Goal: Task Accomplishment & Management: Manage account settings

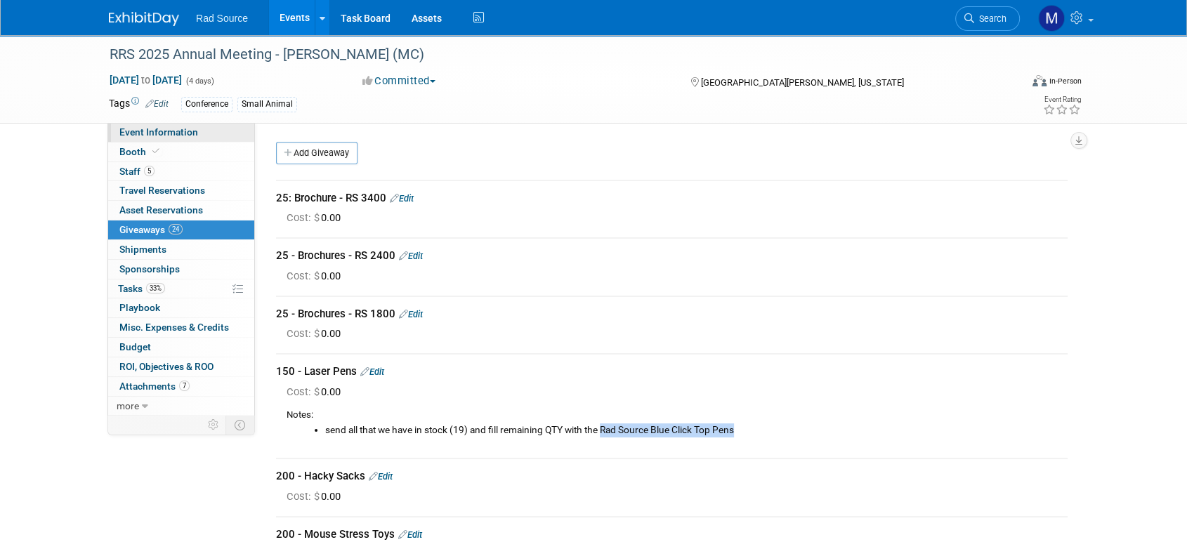
click at [193, 132] on span "Event Information" at bounding box center [158, 131] width 79 height 11
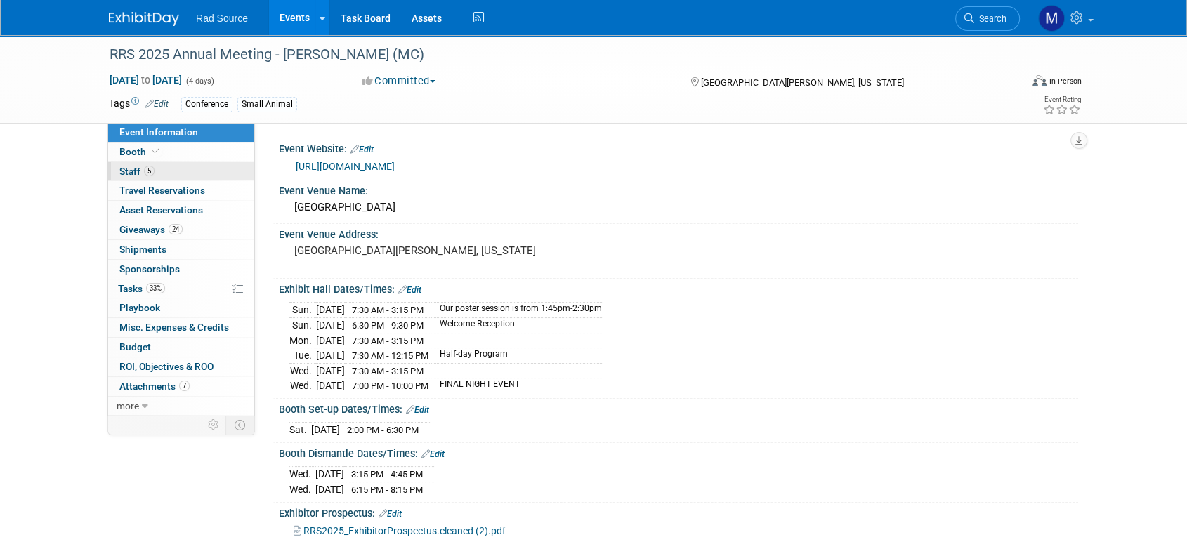
click at [180, 176] on link "5 Staff 5" at bounding box center [181, 171] width 146 height 19
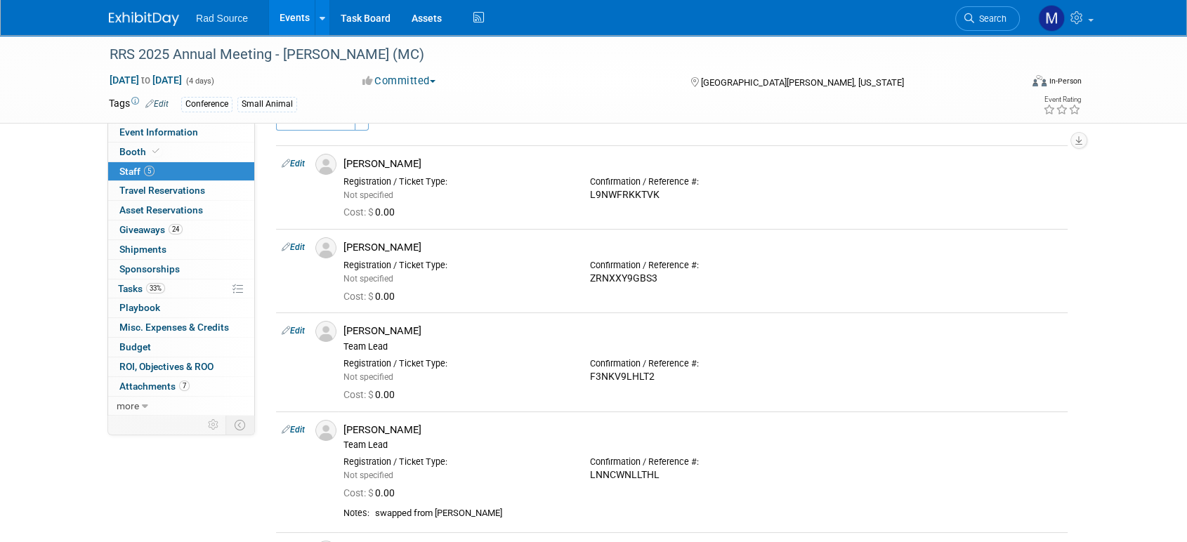
scroll to position [18, 0]
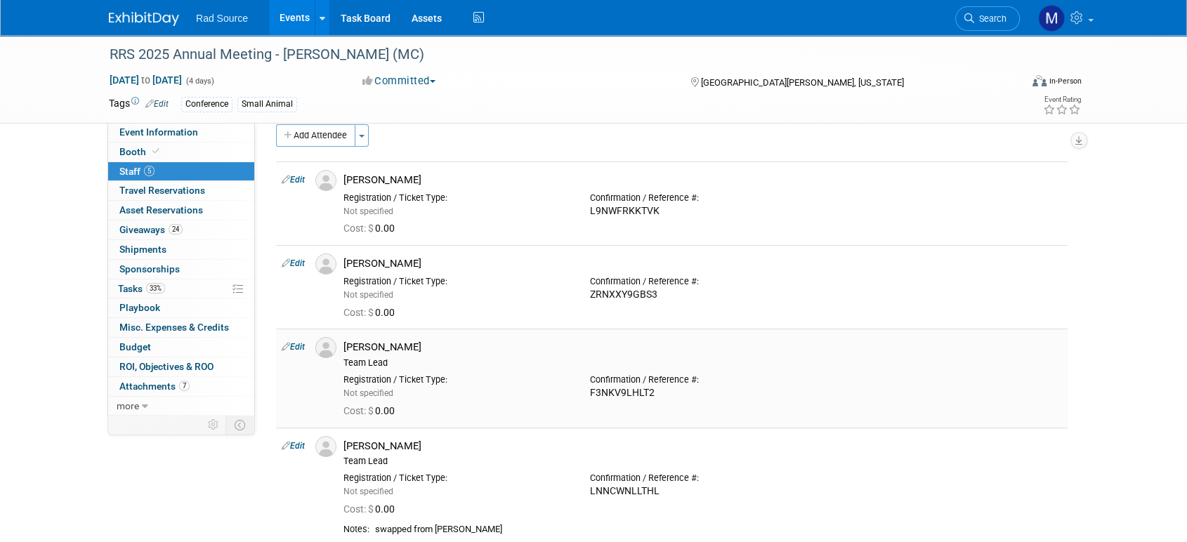
drag, startPoint x: 658, startPoint y: 392, endPoint x: 587, endPoint y: 391, distance: 70.3
click at [587, 391] on div "Confirmation / Reference #: F3NKV9LHLT2" at bounding box center [703, 384] width 247 height 31
copy div "F3NKV9LHLT2"
drag, startPoint x: 662, startPoint y: 492, endPoint x: 592, endPoint y: 492, distance: 70.3
click at [592, 492] on div "LNNCWNLLTHL" at bounding box center [703, 491] width 226 height 13
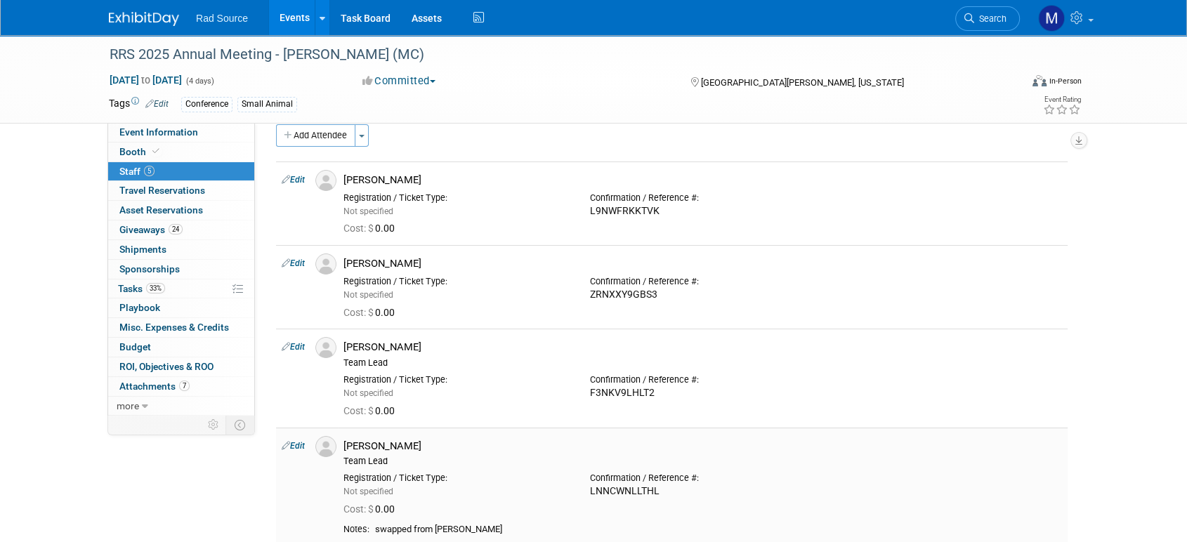
copy div "LNNCWNLLTHL"
click at [15, 247] on div "RRS 2025 Annual Meeting - [PERSON_NAME] (MC) [DATE] to [DATE] (4 days) [DATE] t…" at bounding box center [593, 354] width 1187 height 672
drag, startPoint x: 663, startPoint y: 205, endPoint x: 590, endPoint y: 208, distance: 73.1
click at [590, 208] on div "Confirmation / Reference #: L9NWFRKKTVK" at bounding box center [703, 202] width 247 height 31
copy div "L9NWFRKKTVK"
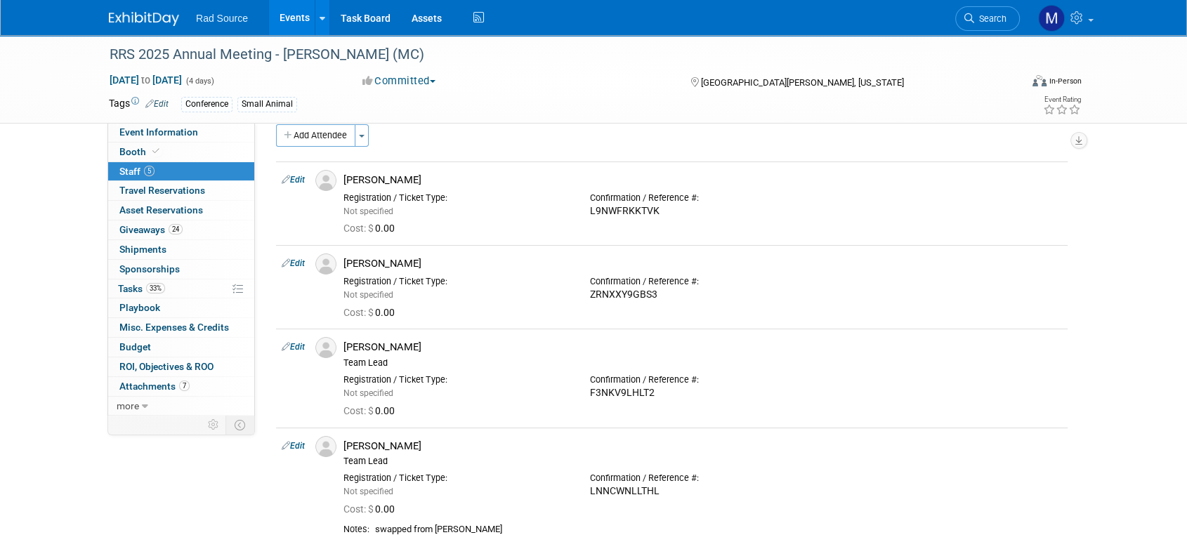
click at [0, 185] on div "RRS 2025 Annual Meeting - [PERSON_NAME] (MC) [DATE] to [DATE] (4 days) [DATE] t…" at bounding box center [593, 354] width 1187 height 672
click at [663, 304] on div "Cost: $ 0.00" at bounding box center [703, 311] width 740 height 20
drag, startPoint x: 659, startPoint y: 292, endPoint x: 585, endPoint y: 293, distance: 74.5
click at [585, 293] on div "Confirmation / Reference #: ZRNXXY9GBS3" at bounding box center [703, 285] width 247 height 31
copy div "ZRNXXY9GBS3"
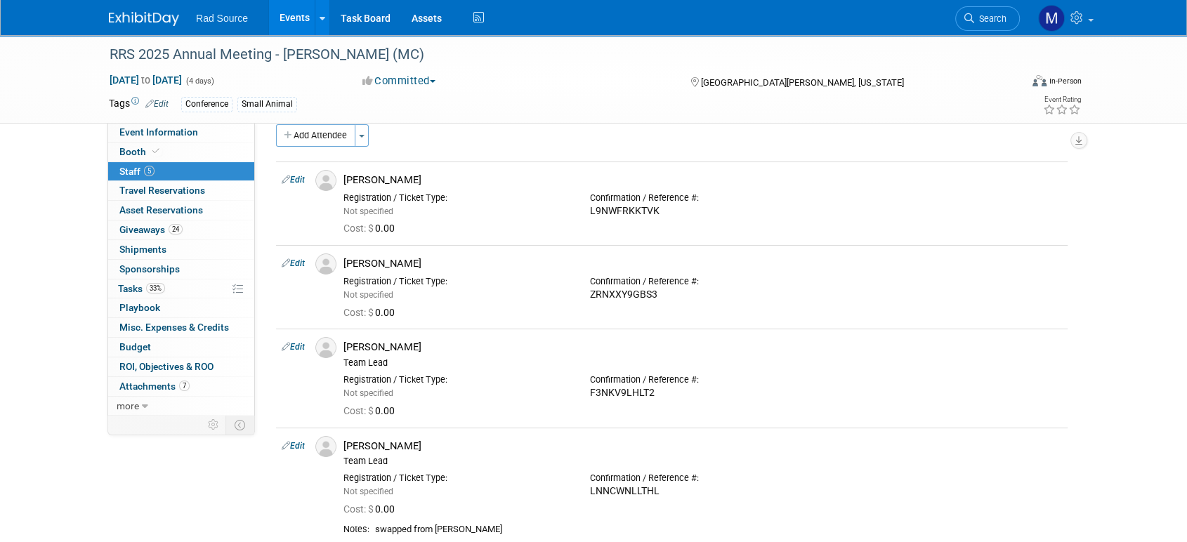
click at [0, 219] on div "RRS 2025 Annual Meeting - [PERSON_NAME] (MC) [DATE] to [DATE] (4 days) [DATE] t…" at bounding box center [593, 354] width 1187 height 672
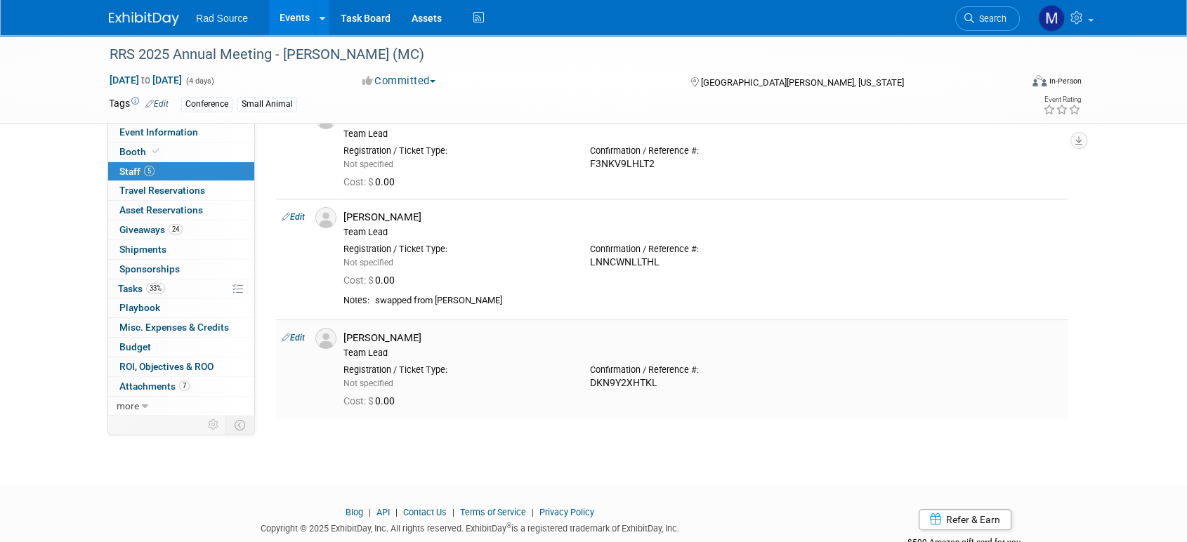
drag, startPoint x: 658, startPoint y: 387, endPoint x: 592, endPoint y: 382, distance: 66.2
click at [592, 382] on div "DKN9Y2XHTKL" at bounding box center [703, 383] width 226 height 13
copy div "DKN9Y2XHTKL"
